Goal: Complete application form

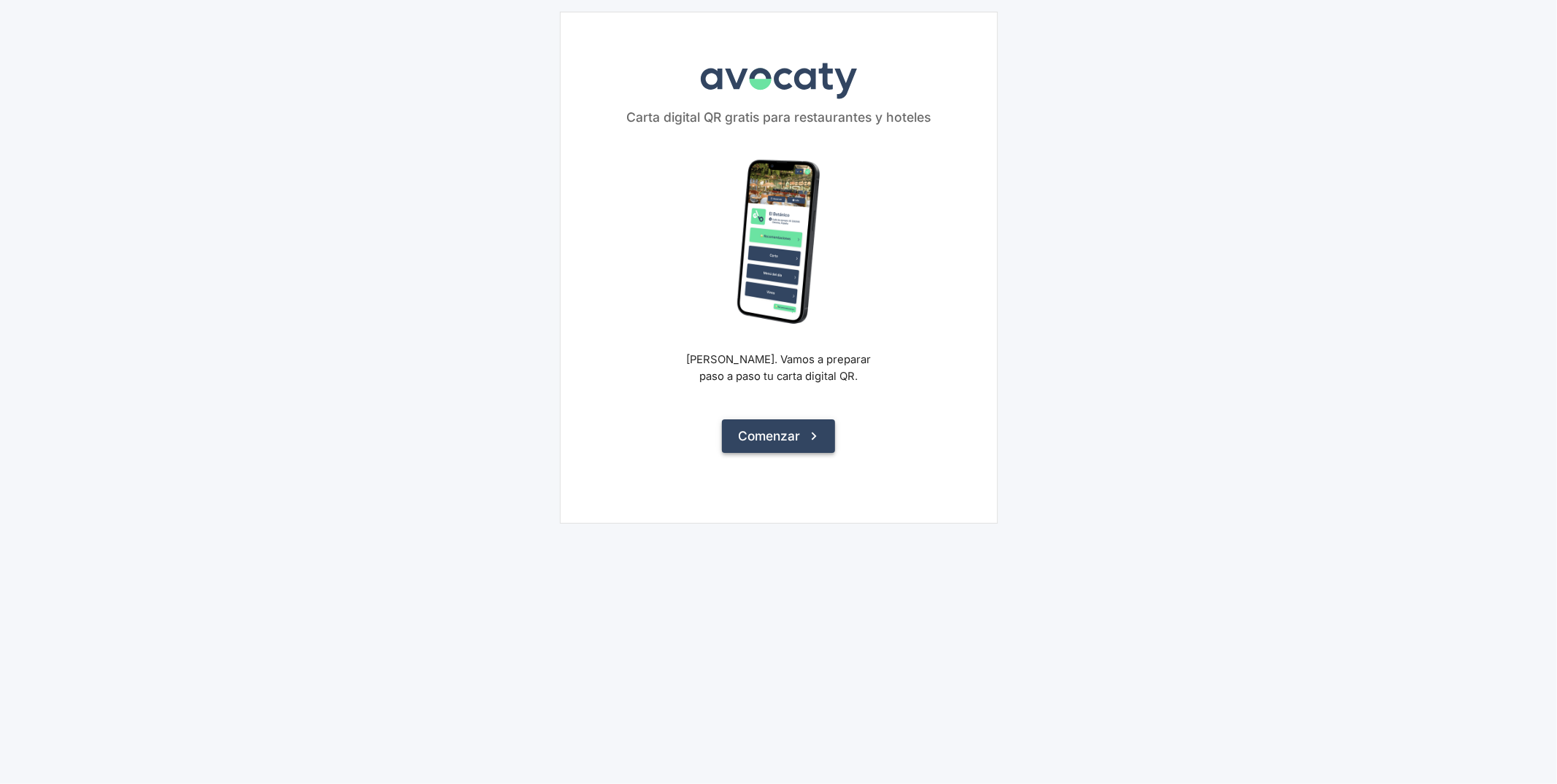
click at [816, 425] on button "Comenzar" at bounding box center [778, 436] width 113 height 33
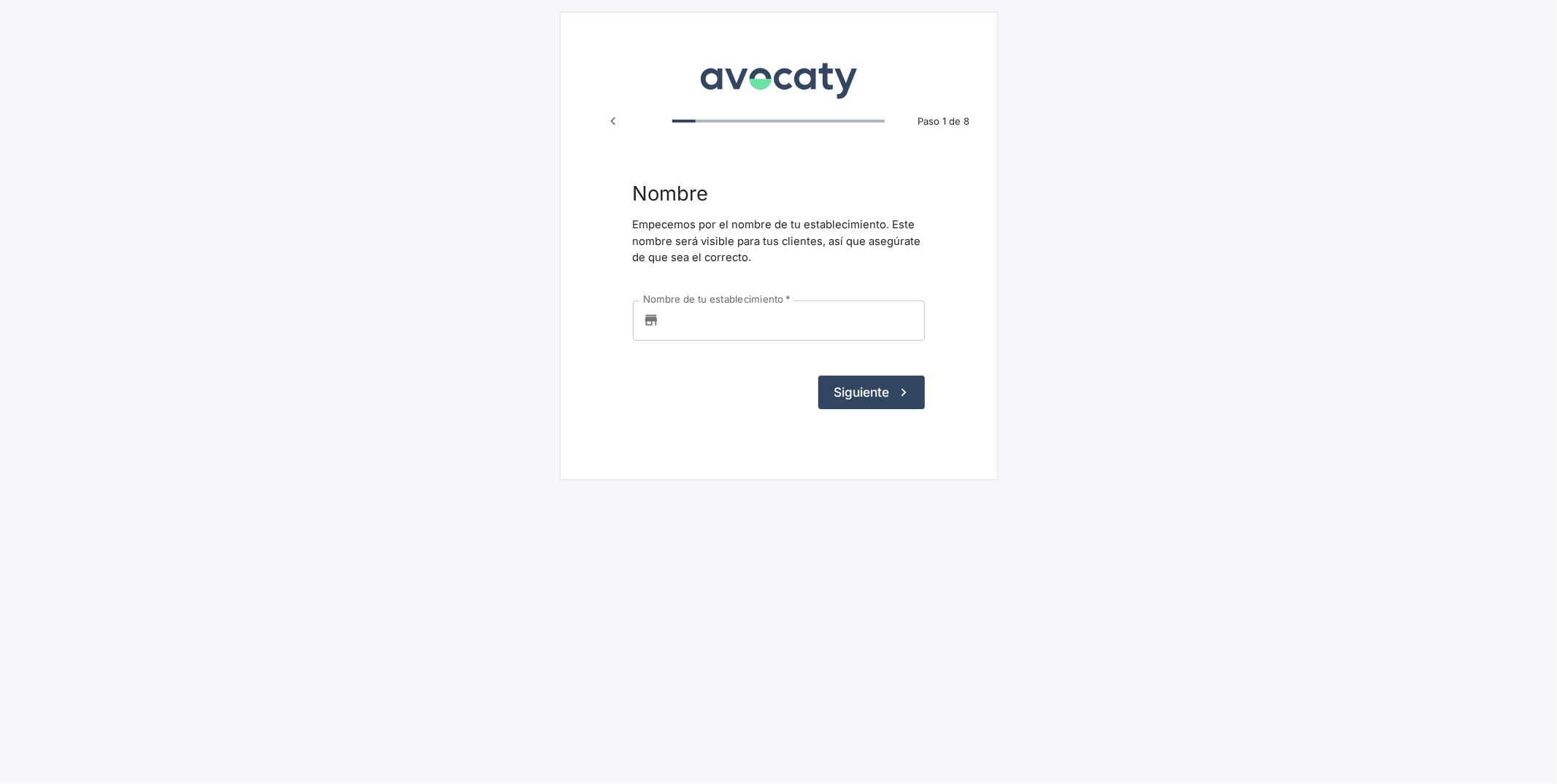
click at [783, 326] on input "Nombre de tu establecimiento   *" at bounding box center [795, 320] width 260 height 39
click at [1108, 41] on main "Avocaty Paso 1 de 8 Nombre Empecemos por el nombre de tu establecimiento. Este …" at bounding box center [778, 245] width 1557 height 491
click at [606, 125] on icon "Paso anterior" at bounding box center [613, 121] width 16 height 16
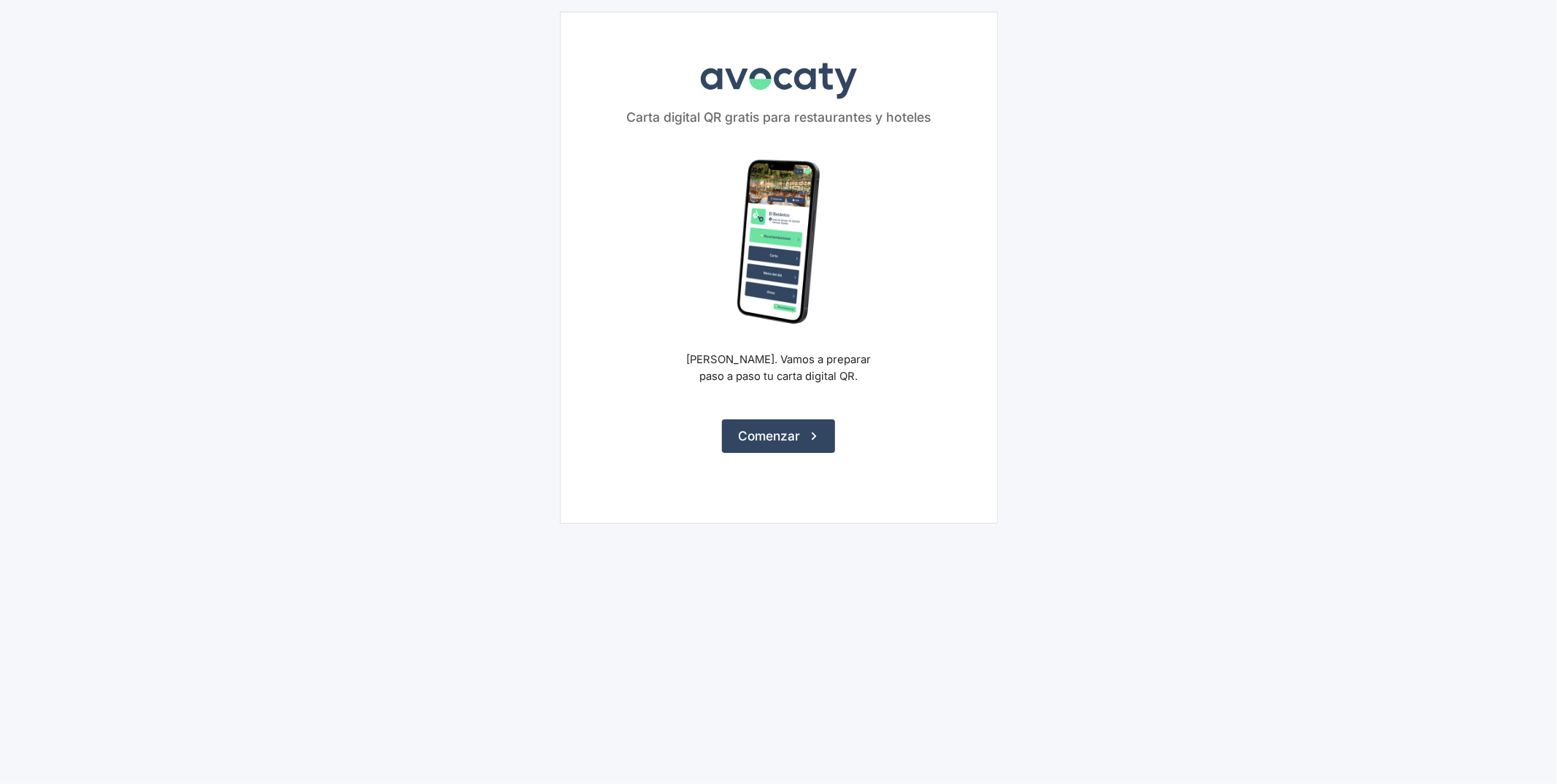
click at [1033, 180] on main "Avocaty Carta digital QR gratis para restaurantes y hoteles Hola, Jaime Marco. …" at bounding box center [778, 268] width 1557 height 535
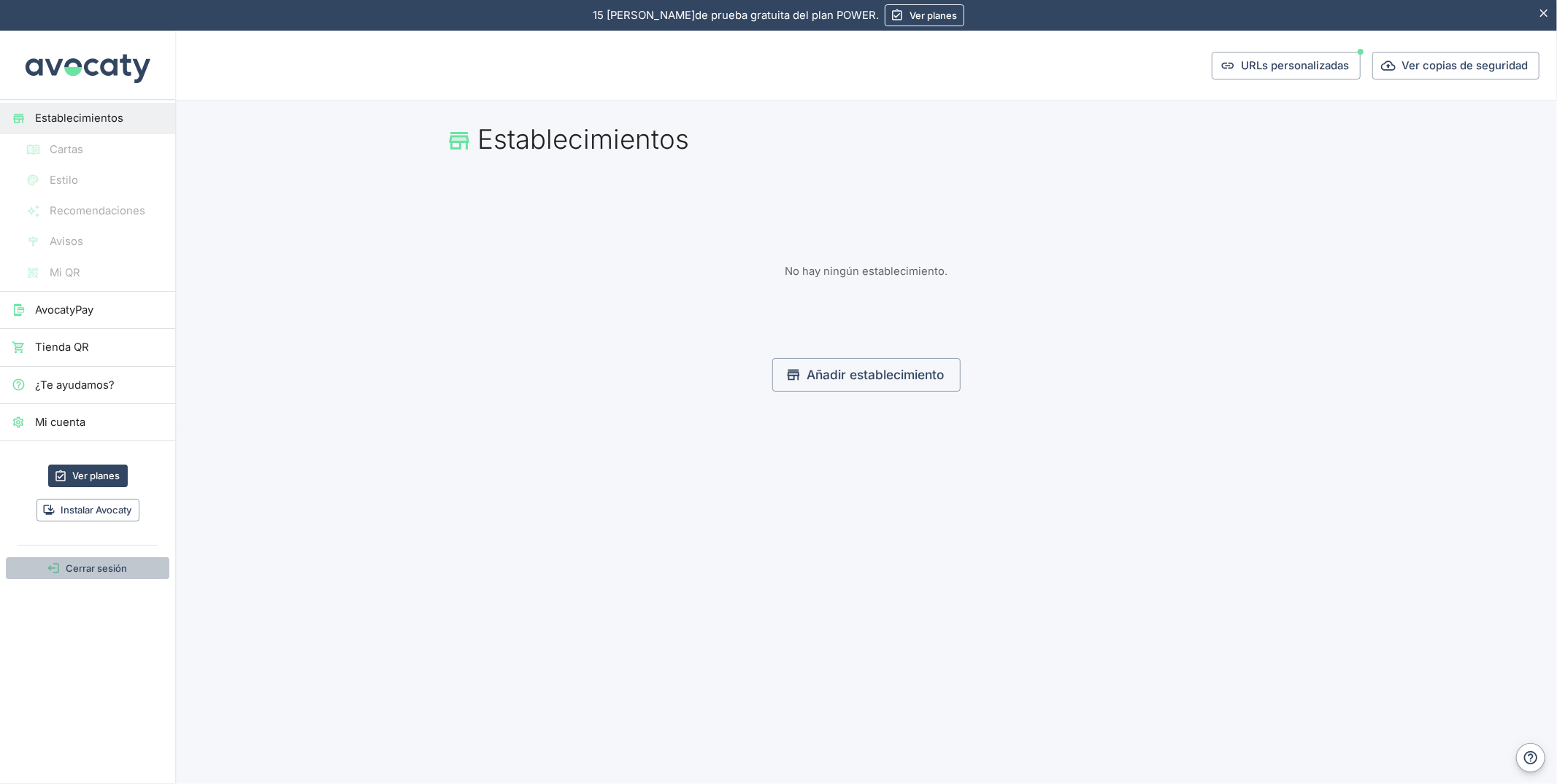
click at [90, 564] on button "Cerrar sesión" at bounding box center [88, 568] width 164 height 22
